Goal: Transaction & Acquisition: Purchase product/service

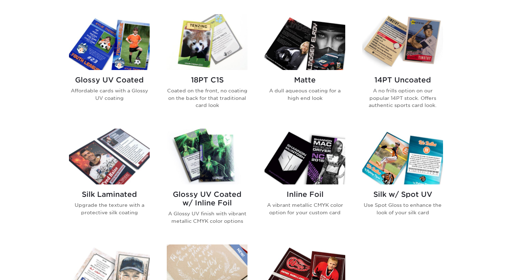
scroll to position [346, 0]
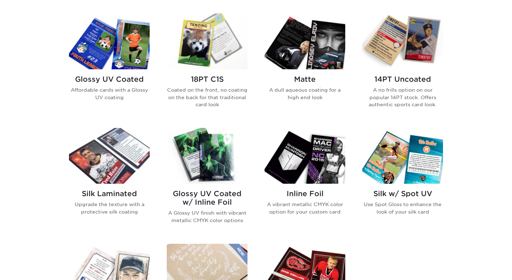
click at [205, 43] on img at bounding box center [207, 42] width 81 height 56
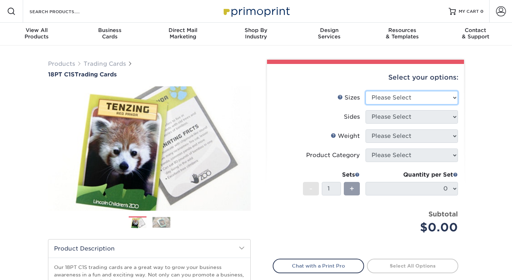
click at [400, 95] on select "Please Select 2.5" x 3.5"" at bounding box center [411, 98] width 92 height 14
select select "2.50x3.50"
click option "2.5" x 3.5"" at bounding box center [0, 0] width 0 height 0
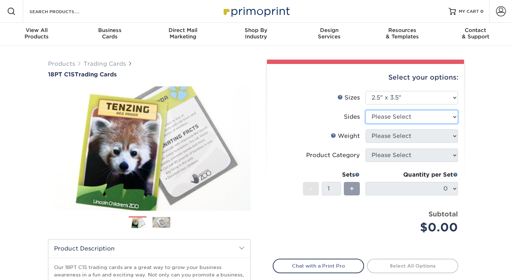
click at [398, 122] on select "Please Select Print Both Sides Print Front Only" at bounding box center [411, 117] width 92 height 14
select select "13abbda7-1d64-4f25-8bb2-c179b224825d"
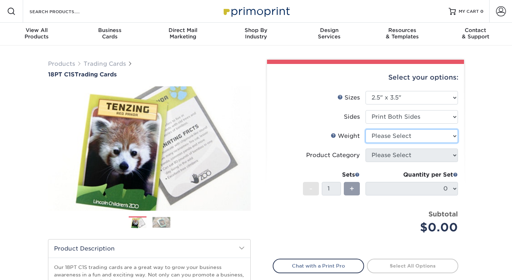
select select "18PTC1S"
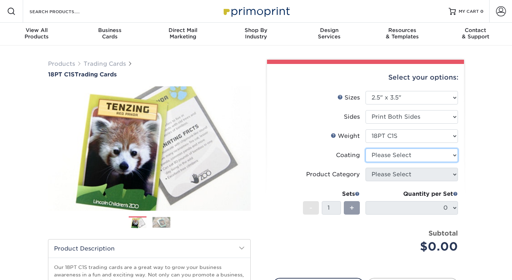
select select "3e7618de-abca-4bda-9f97-8b9129e913d8"
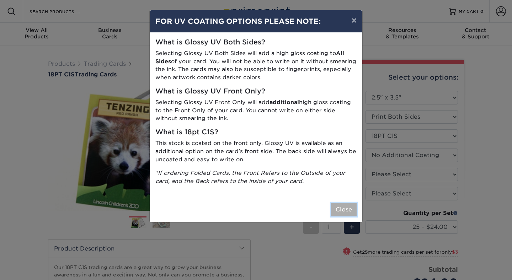
click at [341, 210] on button "Close" at bounding box center [344, 210] width 26 height 14
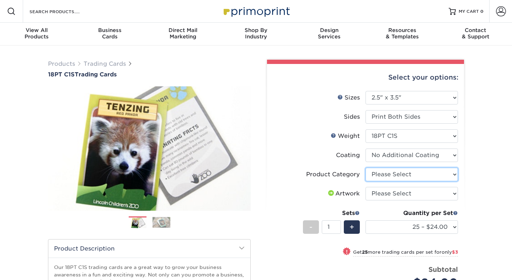
select select "c2f9bce9-36c2-409d-b101-c29d9d031e18"
click option "Trading Cards" at bounding box center [0, 0] width 0 height 0
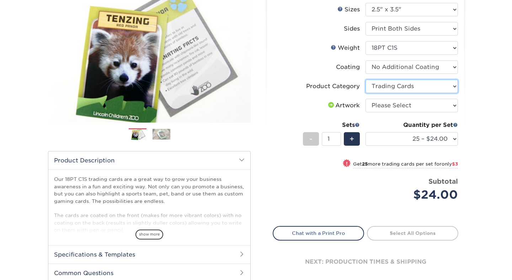
scroll to position [84, 0]
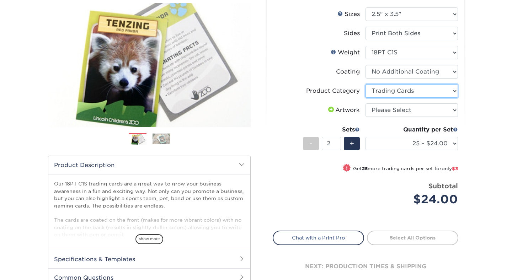
click at [338, 143] on input "2" at bounding box center [331, 144] width 19 height 14
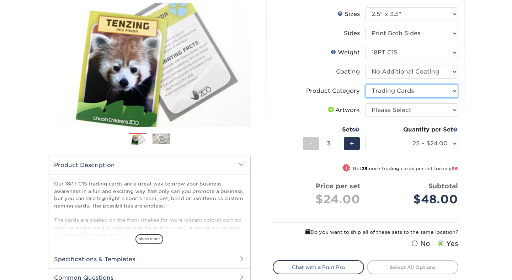
click at [338, 143] on input "3" at bounding box center [331, 144] width 19 height 14
click at [338, 143] on input "4" at bounding box center [331, 144] width 19 height 14
click at [338, 143] on input "5" at bounding box center [331, 144] width 19 height 14
click at [338, 143] on input "6" at bounding box center [331, 144] width 19 height 14
click at [338, 143] on input "7" at bounding box center [331, 144] width 19 height 14
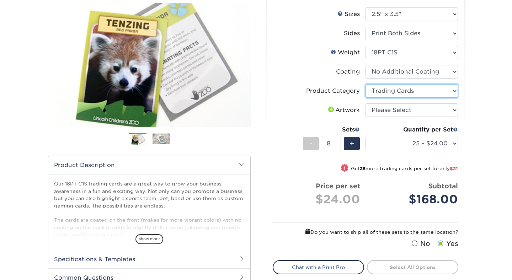
click at [338, 143] on input "8" at bounding box center [331, 144] width 19 height 14
click at [338, 143] on input "9" at bounding box center [331, 144] width 19 height 14
click at [338, 143] on input "10" at bounding box center [331, 144] width 19 height 14
click at [338, 143] on input "11" at bounding box center [331, 144] width 19 height 14
click at [338, 143] on input "12" at bounding box center [331, 144] width 19 height 14
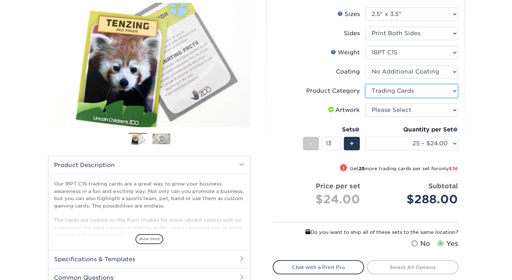
click at [338, 143] on input "13" at bounding box center [331, 144] width 19 height 14
click at [338, 143] on input "14" at bounding box center [331, 144] width 19 height 14
click at [338, 143] on input "15" at bounding box center [331, 144] width 19 height 14
click at [338, 143] on input "16" at bounding box center [331, 144] width 19 height 14
click at [338, 143] on input "17" at bounding box center [331, 144] width 19 height 14
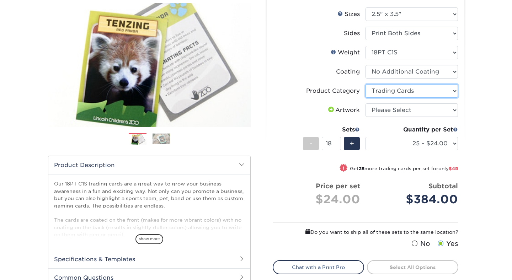
click at [338, 143] on input "18" at bounding box center [331, 144] width 19 height 14
click at [338, 143] on input "19" at bounding box center [331, 144] width 19 height 14
click at [338, 143] on input "20" at bounding box center [331, 144] width 19 height 14
click at [338, 143] on input "21" at bounding box center [331, 144] width 19 height 14
click at [337, 146] on input "20" at bounding box center [331, 144] width 19 height 14
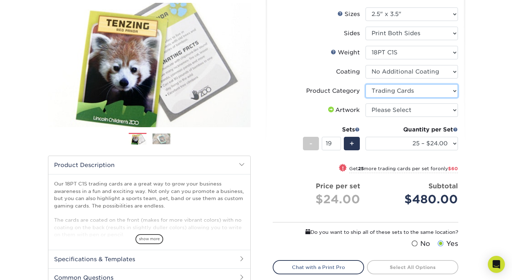
click at [337, 146] on input "19" at bounding box center [331, 144] width 19 height 14
click at [337, 146] on input "18" at bounding box center [331, 144] width 19 height 14
click at [337, 146] on input "17" at bounding box center [331, 144] width 19 height 14
click at [337, 146] on input "16" at bounding box center [331, 144] width 19 height 14
click at [337, 146] on input "15" at bounding box center [331, 144] width 19 height 14
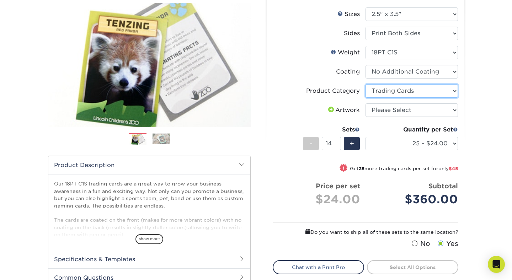
click at [337, 146] on input "14" at bounding box center [331, 144] width 19 height 14
click at [337, 146] on input "13" at bounding box center [331, 144] width 19 height 14
click at [337, 146] on input "12" at bounding box center [331, 144] width 19 height 14
click at [337, 146] on input "11" at bounding box center [331, 144] width 19 height 14
click at [337, 146] on input "10" at bounding box center [331, 144] width 19 height 14
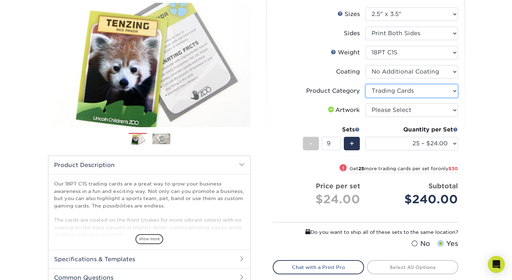
click at [337, 146] on input "9" at bounding box center [331, 144] width 19 height 14
click at [337, 146] on input "8" at bounding box center [331, 144] width 19 height 14
click at [337, 146] on input "7" at bounding box center [331, 144] width 19 height 14
type input "6"
click at [337, 146] on input "6" at bounding box center [331, 144] width 19 height 14
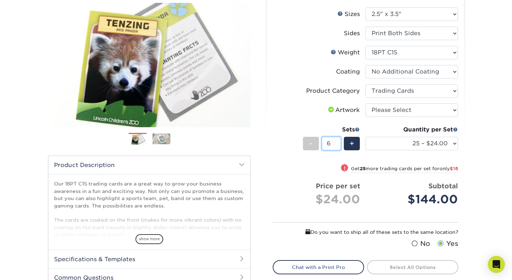
click at [336, 148] on input "6" at bounding box center [331, 144] width 19 height 14
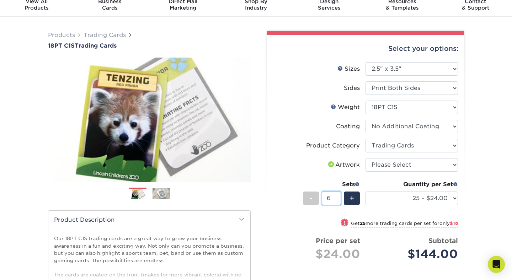
scroll to position [0, 0]
